Goal: Transaction & Acquisition: Subscribe to service/newsletter

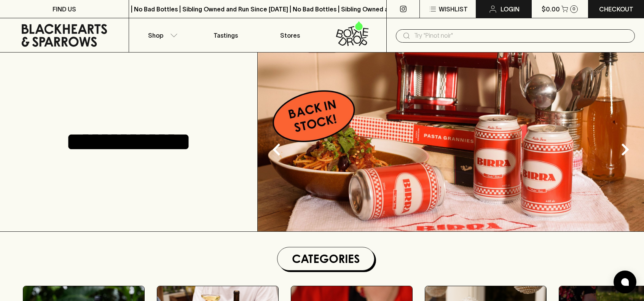
click at [507, 4] on link "Login" at bounding box center [503, 9] width 55 height 18
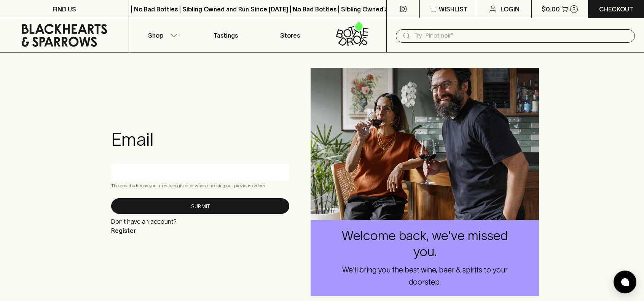
click at [202, 165] on div at bounding box center [200, 172] width 178 height 17
type input "[EMAIL_ADDRESS][DOMAIN_NAME]"
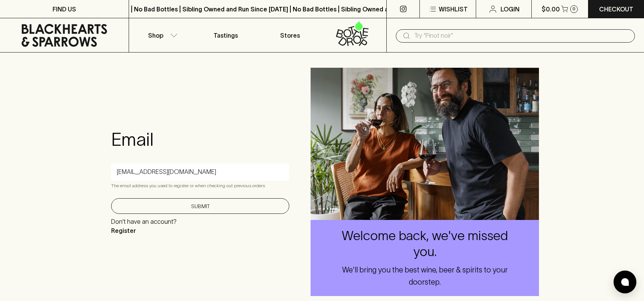
click at [177, 205] on button "Submit" at bounding box center [200, 206] width 178 height 16
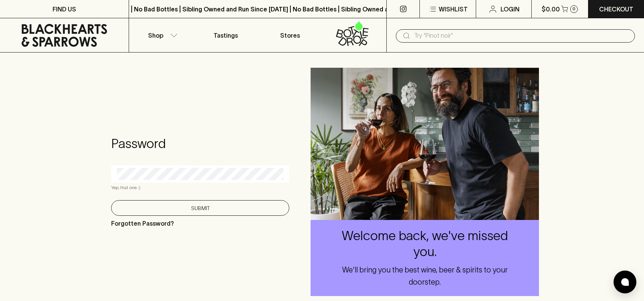
click at [200, 211] on button "Submit" at bounding box center [200, 208] width 178 height 16
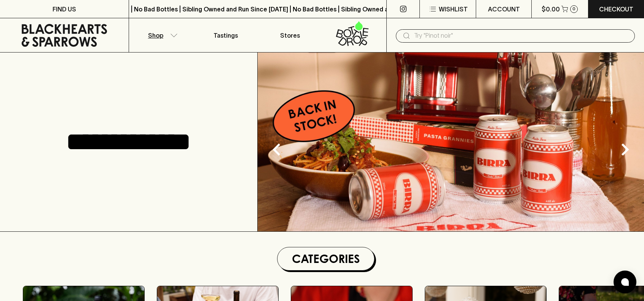
click at [172, 35] on icon "button" at bounding box center [174, 36] width 8 height 4
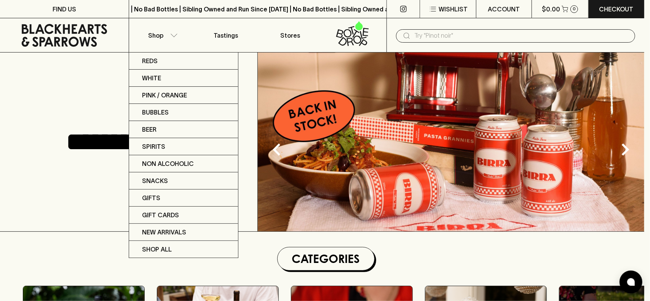
click at [98, 93] on div at bounding box center [325, 150] width 650 height 301
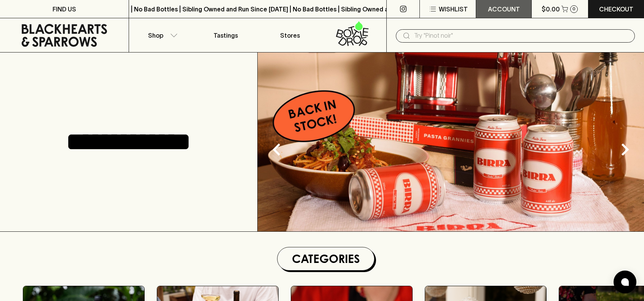
click at [511, 6] on p "ACCOUNT" at bounding box center [504, 9] width 32 height 9
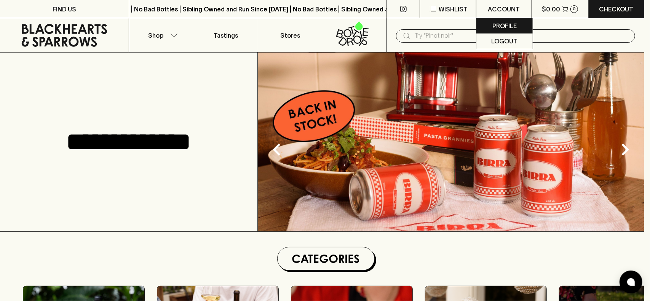
click at [507, 26] on p "Profile" at bounding box center [504, 25] width 24 height 9
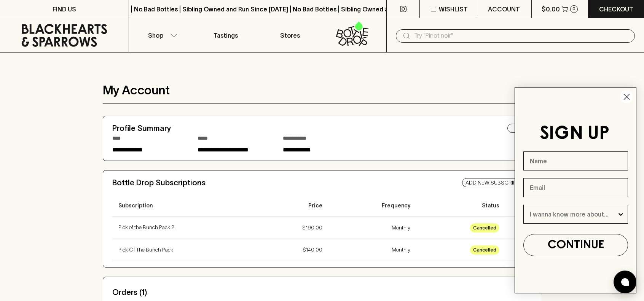
click at [625, 98] on circle "Close dialog" at bounding box center [627, 97] width 13 height 13
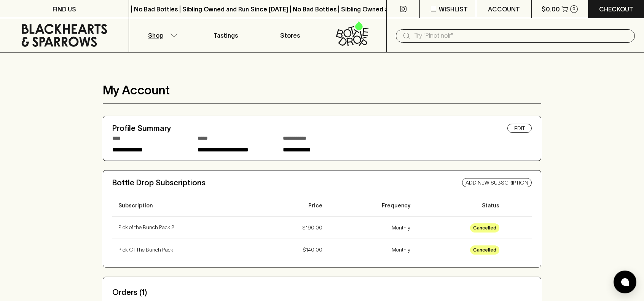
click at [168, 37] on button "Shop" at bounding box center [161, 35] width 64 height 34
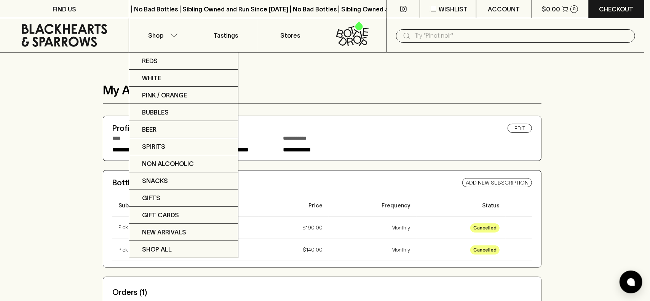
click at [349, 38] on div at bounding box center [325, 150] width 650 height 301
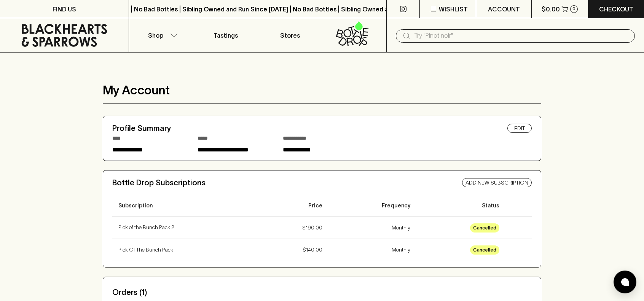
click at [350, 39] on icon at bounding box center [352, 33] width 54 height 25
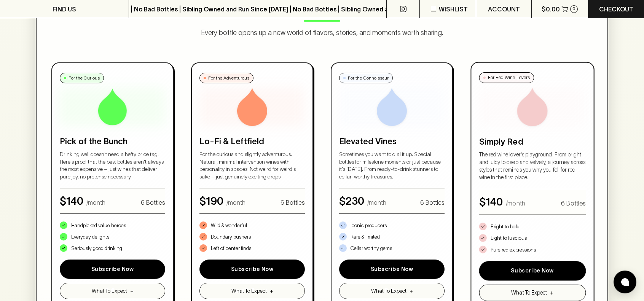
scroll to position [419, 0]
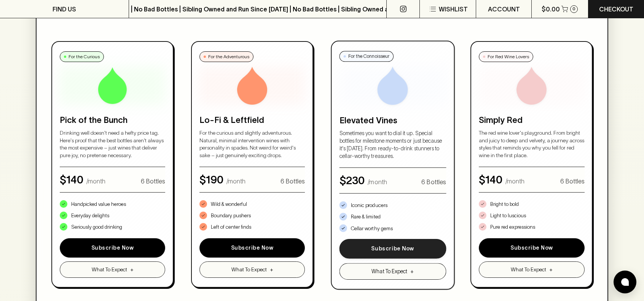
click at [403, 249] on button "Subscribe Now" at bounding box center [392, 249] width 107 height 20
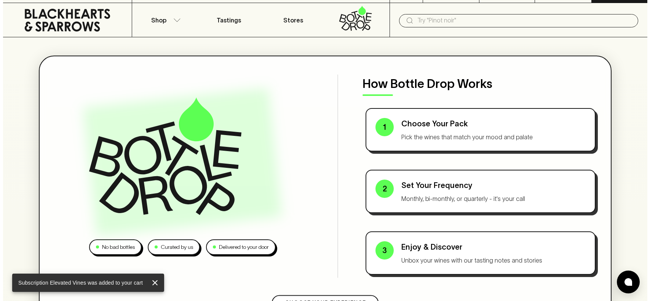
scroll to position [0, 0]
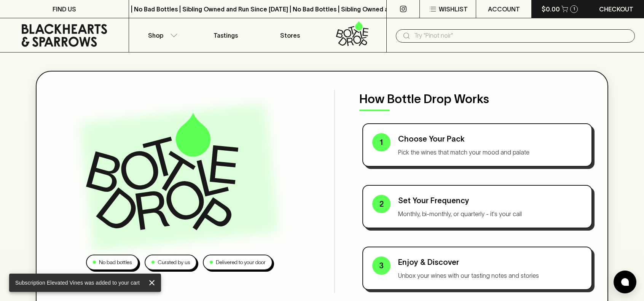
click at [550, 9] on p "$0.00" at bounding box center [551, 9] width 18 height 9
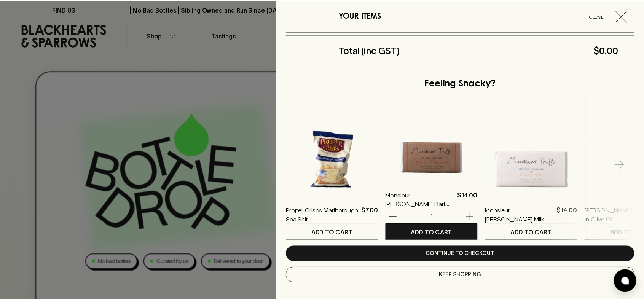
scroll to position [159, 0]
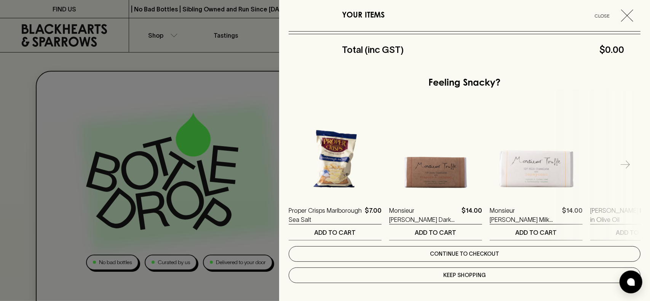
click at [467, 251] on link "Continue to checkout" at bounding box center [465, 254] width 352 height 16
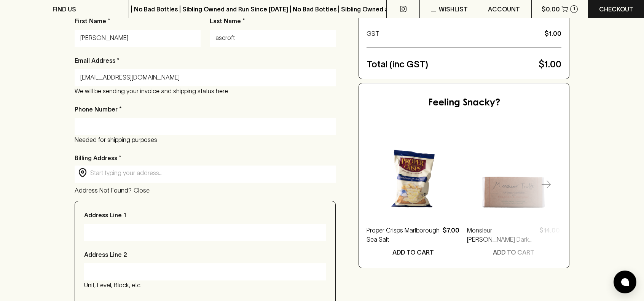
scroll to position [152, 0]
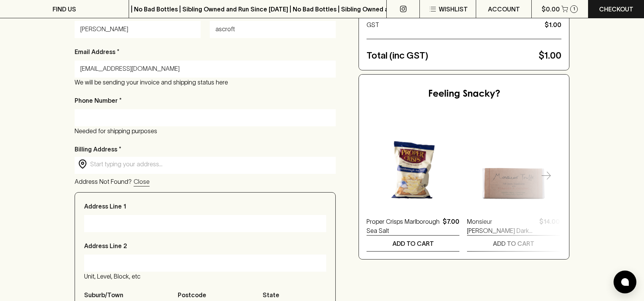
click at [172, 124] on input "Phone Number *" at bounding box center [205, 118] width 250 height 12
type input "0400324230"
type input "[STREET_ADDRESS]"
type input "[GEOGRAPHIC_DATA]"
type input "3056"
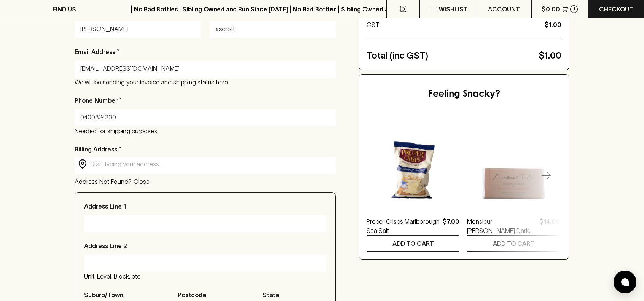
type input "VIC"
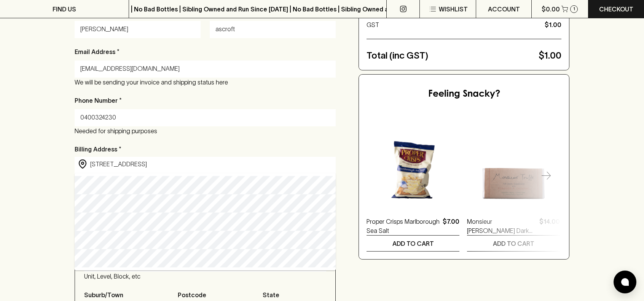
type input "[STREET_ADDRESS]"
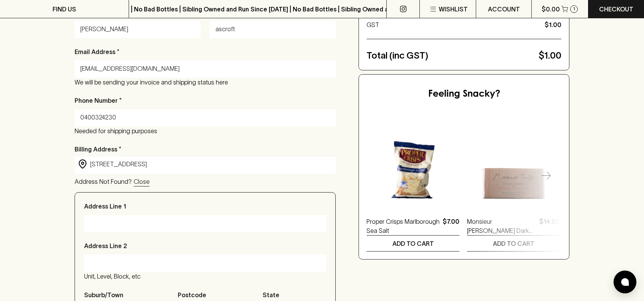
type input "[STREET_ADDRESS]"
type input "[GEOGRAPHIC_DATA]"
type input "Victoria"
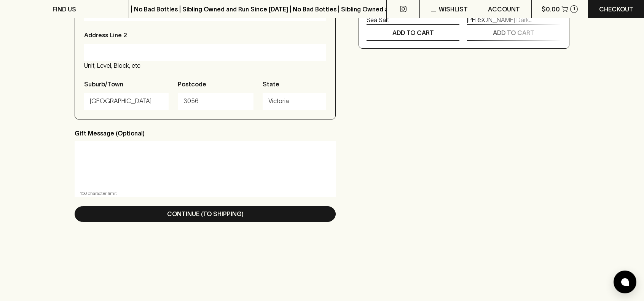
scroll to position [381, 0]
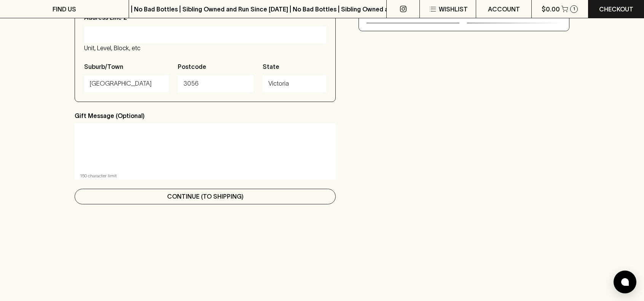
click at [204, 199] on p "Continue (To Shipping)" at bounding box center [205, 196] width 77 height 9
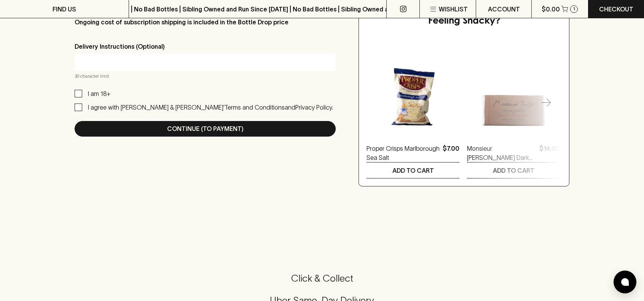
scroll to position [229, 0]
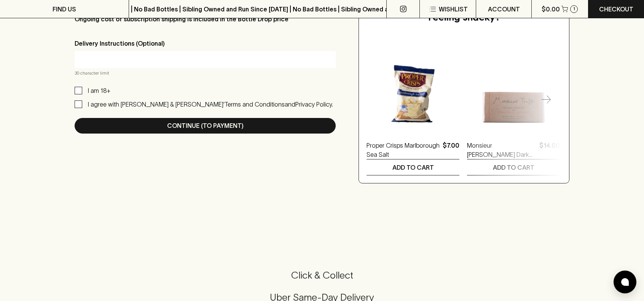
click at [78, 90] on input "I am 18+" at bounding box center [79, 91] width 8 height 8
checkbox input "true"
click at [75, 104] on input "I agree with [PERSON_NAME] & [PERSON_NAME]’ Terms and Conditions and Privacy Po…" at bounding box center [79, 105] width 8 height 8
checkbox input "true"
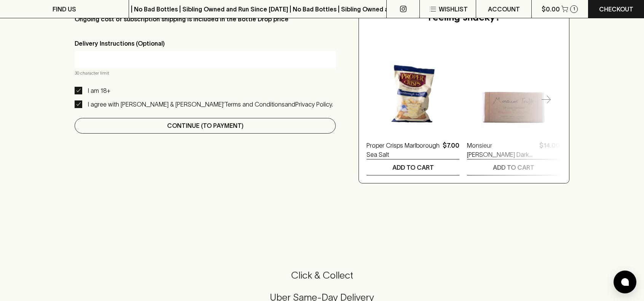
click at [227, 125] on p "Continue (To Payment)" at bounding box center [205, 125] width 77 height 9
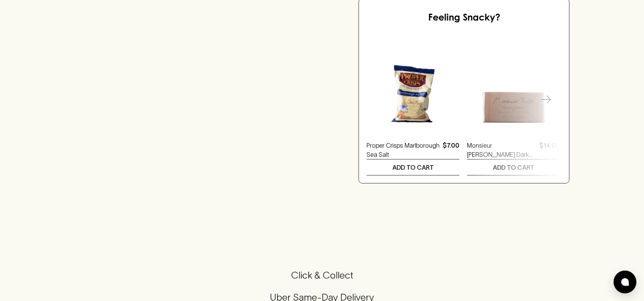
scroll to position [0, 0]
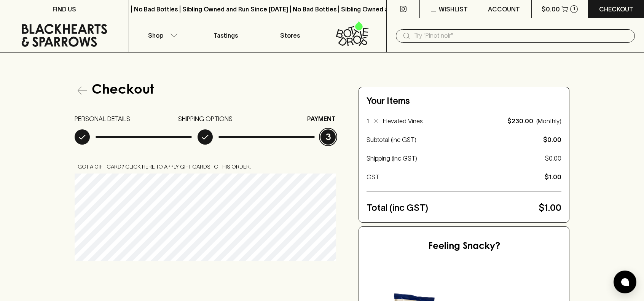
click at [52, 210] on div "Checkout PERSONAL DETAILS SHIPPING OPTIONS PAYMENT 3 Got a gift card? Click her…" at bounding box center [322, 248] width 644 height 390
